Goal: Task Accomplishment & Management: Complete application form

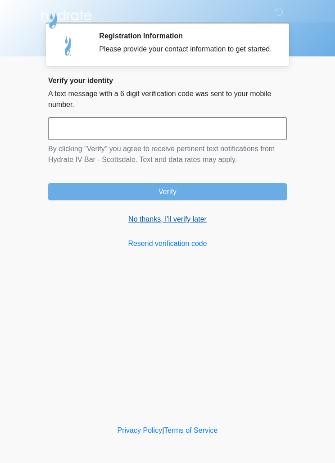
click at [197, 222] on link "No thanks, I'll verify later" at bounding box center [167, 219] width 239 height 11
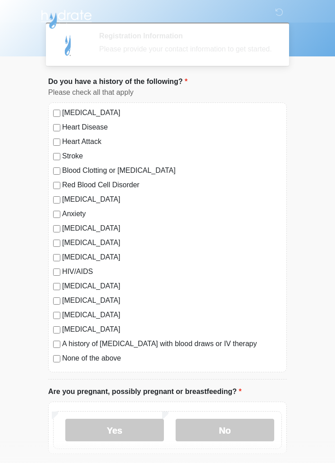
click at [186, 232] on label "[MEDICAL_DATA]" at bounding box center [172, 228] width 220 height 11
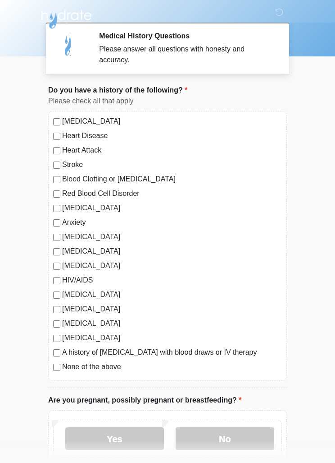
click at [127, 238] on label "[MEDICAL_DATA]" at bounding box center [172, 236] width 220 height 11
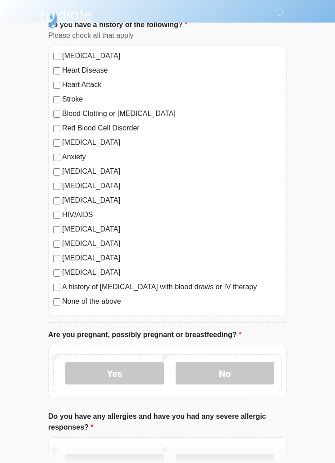
scroll to position [65, 0]
click at [60, 311] on div "[MEDICAL_DATA] Heart Disease Heart Attack Stroke Blood Clotting or [MEDICAL_DAT…" at bounding box center [167, 181] width 239 height 270
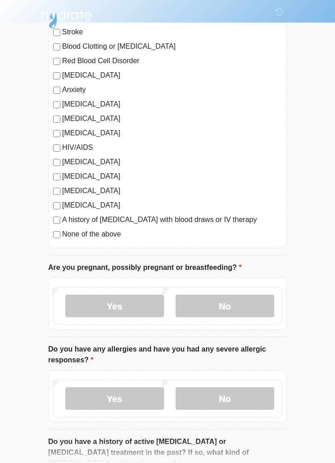
scroll to position [133, 0]
click at [234, 305] on label "No" at bounding box center [225, 305] width 99 height 23
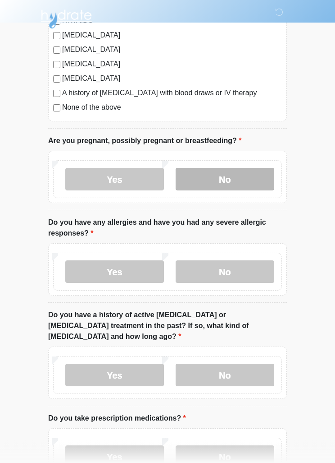
scroll to position [260, 0]
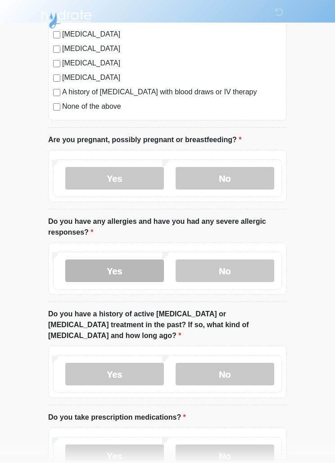
click at [77, 268] on label "Yes" at bounding box center [114, 271] width 99 height 23
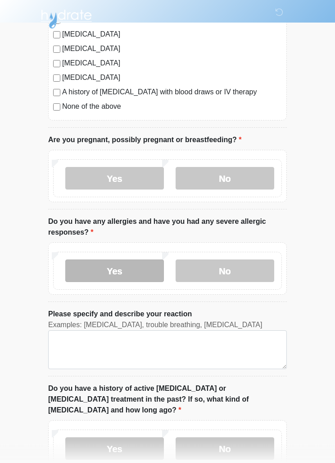
scroll to position [260, 0]
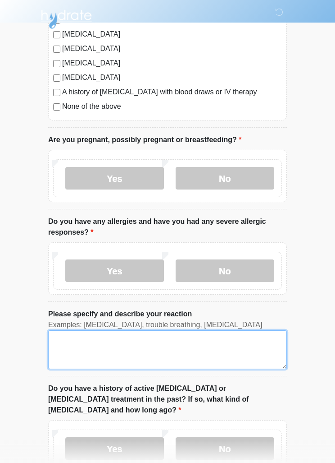
click at [66, 346] on textarea "Please specify and describe your reaction" at bounding box center [167, 349] width 239 height 39
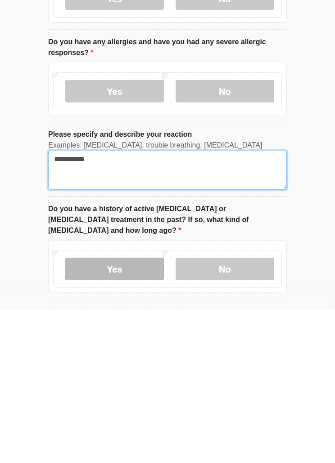
type textarea "**********"
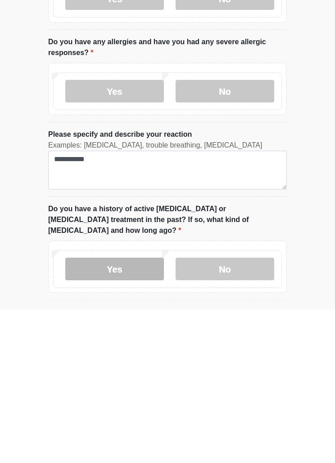
click at [83, 411] on label "Yes" at bounding box center [114, 422] width 99 height 23
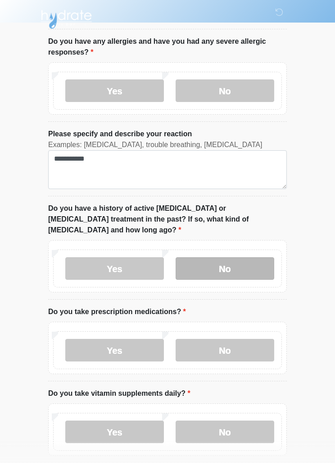
click at [245, 257] on label "No" at bounding box center [225, 268] width 99 height 23
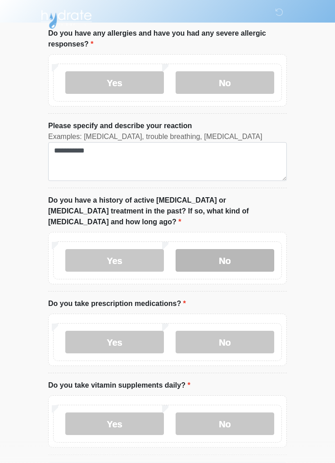
scroll to position [472, 0]
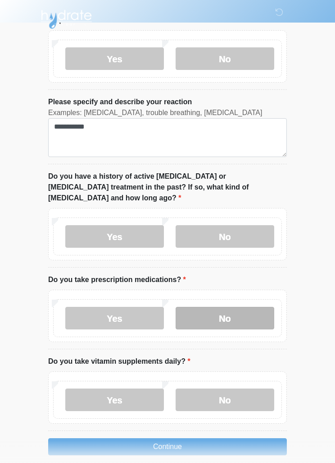
click at [254, 307] on label "No" at bounding box center [225, 318] width 99 height 23
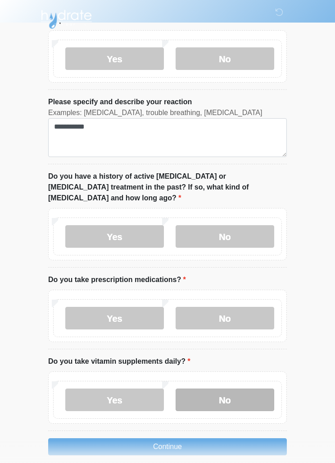
click at [256, 390] on label "No" at bounding box center [225, 399] width 99 height 23
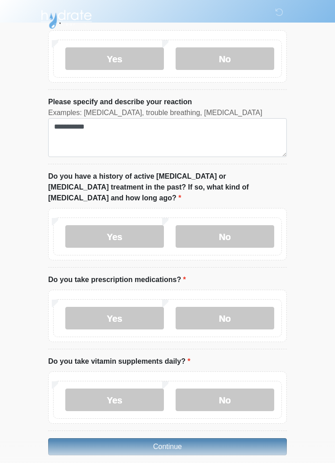
click at [249, 438] on button "Continue" at bounding box center [167, 446] width 239 height 17
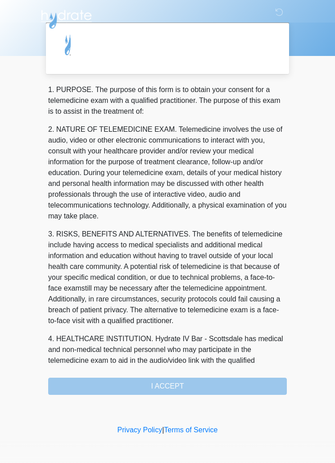
scroll to position [0, 0]
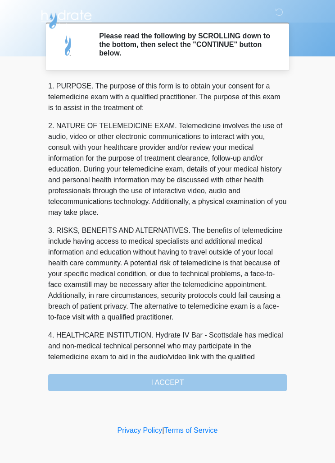
click at [179, 387] on div "1. PURPOSE. The purpose of this form is to obtain your consent for a telemedici…" at bounding box center [167, 236] width 239 height 310
click at [156, 392] on div "‎ ‎ ‎ Please read the following by SCROLLING down to the bottom, then select th…" at bounding box center [167, 211] width 270 height 405
click at [159, 380] on div "1. PURPOSE. The purpose of this form is to obtain your consent for a telemedici…" at bounding box center [167, 236] width 239 height 310
click at [214, 284] on p "3. RISKS, BENEFITS AND ALTERNATIVES. The benefits of telemedicine include havin…" at bounding box center [167, 273] width 239 height 97
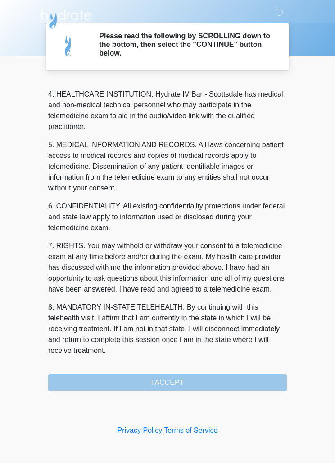
scroll to position [252, 0]
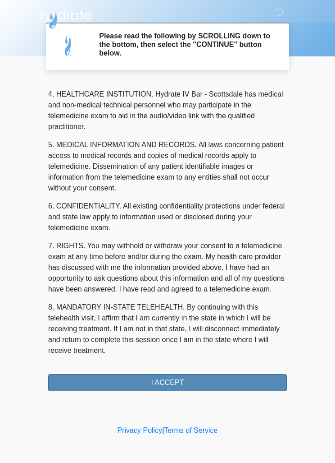
click at [177, 381] on button "I ACCEPT" at bounding box center [167, 382] width 239 height 17
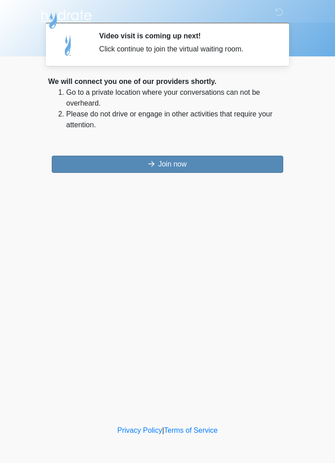
click at [208, 165] on button "Join now" at bounding box center [168, 164] width 232 height 17
